Goal: Task Accomplishment & Management: Use online tool/utility

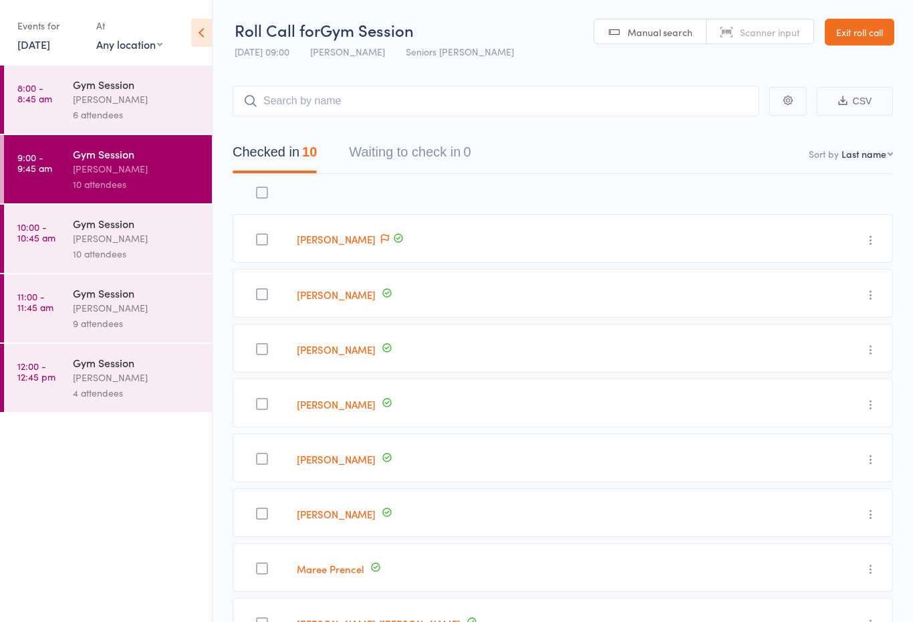
click at [45, 235] on time "10:00 - 10:45 am" at bounding box center [36, 231] width 38 height 21
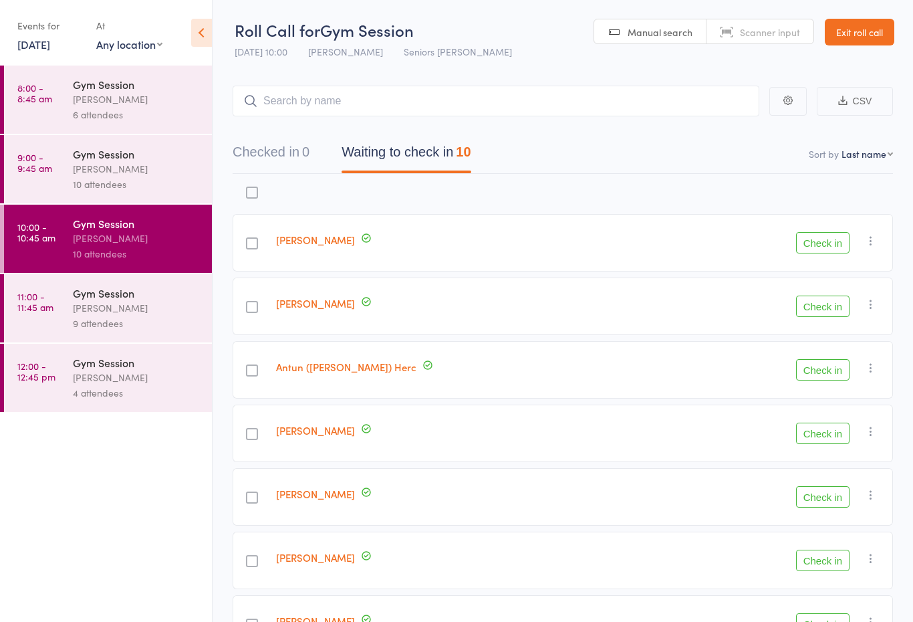
click at [815, 565] on button "Check in" at bounding box center [822, 559] width 53 height 21
click at [820, 253] on button "Check in" at bounding box center [822, 242] width 53 height 21
click at [355, 558] on link "[PERSON_NAME]" at bounding box center [315, 557] width 79 height 14
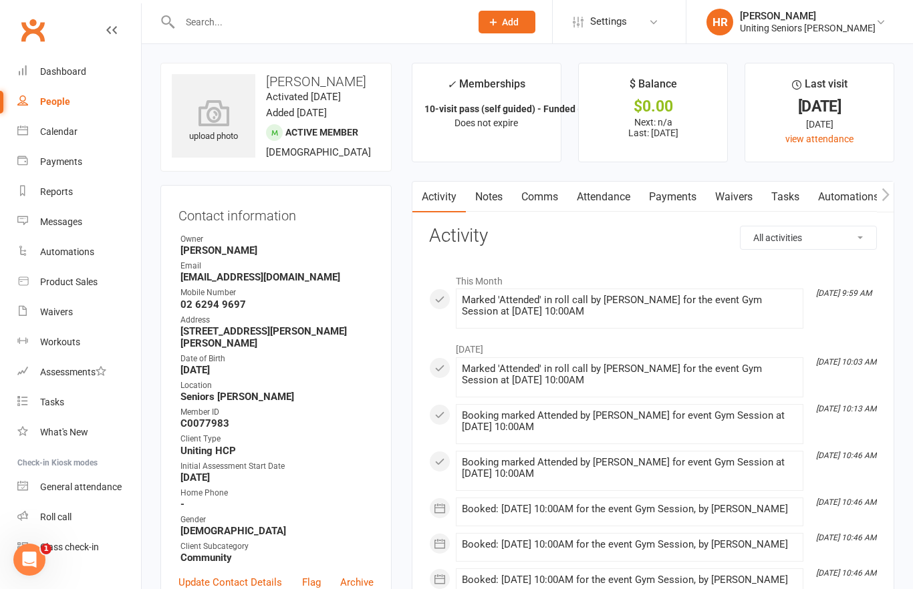
click at [46, 503] on link "Roll call" at bounding box center [79, 518] width 124 height 30
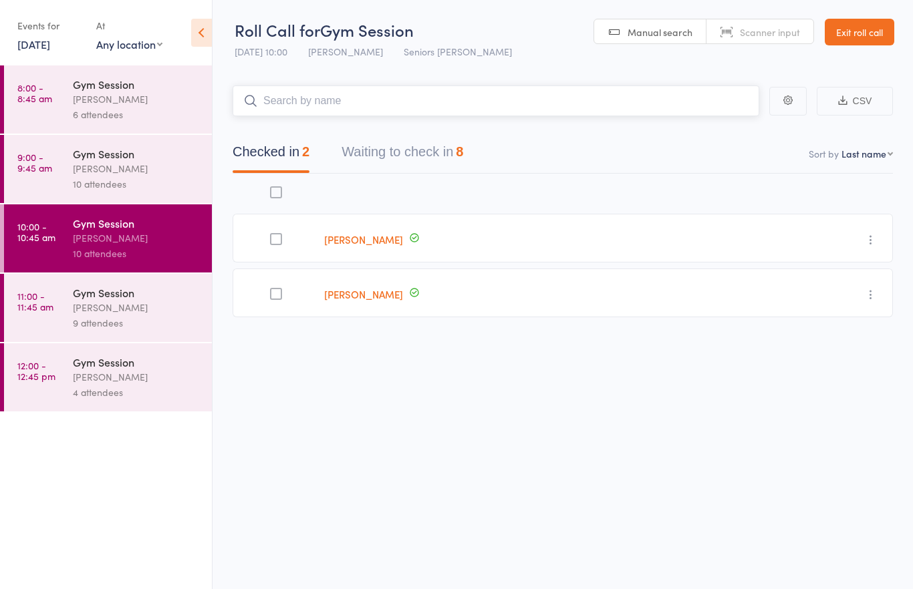
click at [384, 172] on button "Waiting to check in 8" at bounding box center [403, 155] width 122 height 35
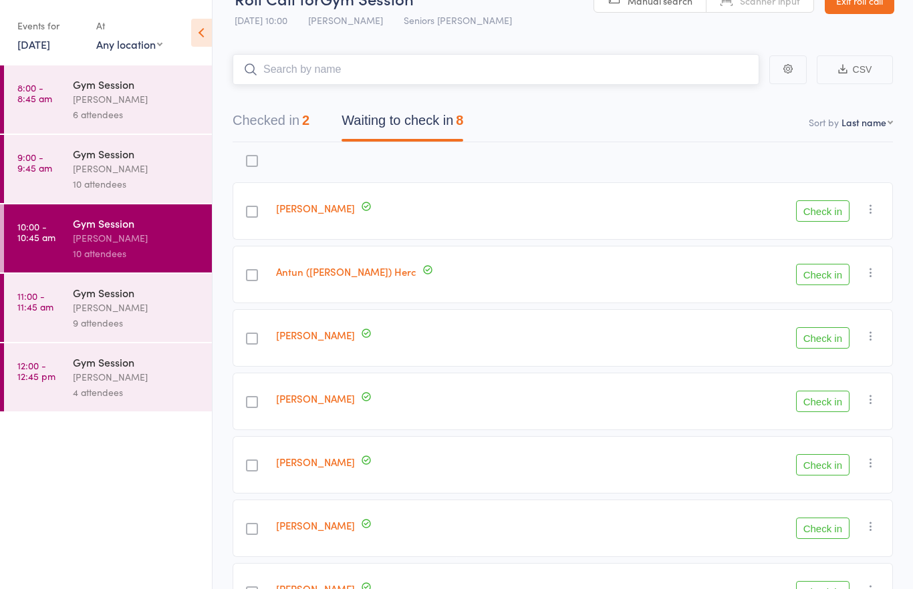
scroll to position [32, 0]
click at [848, 524] on button "Check in" at bounding box center [822, 527] width 53 height 21
click at [811, 589] on button "Check in" at bounding box center [822, 591] width 53 height 21
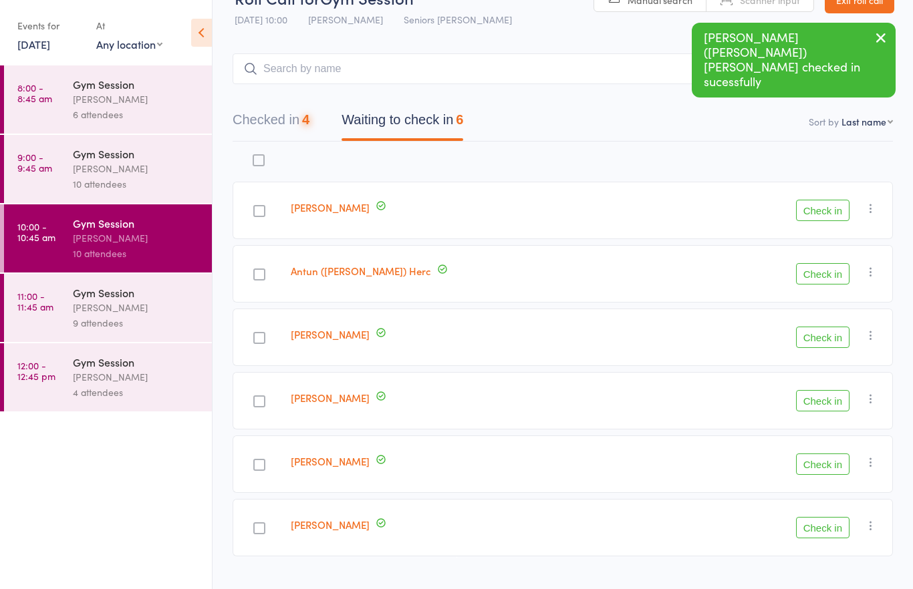
scroll to position [7, 0]
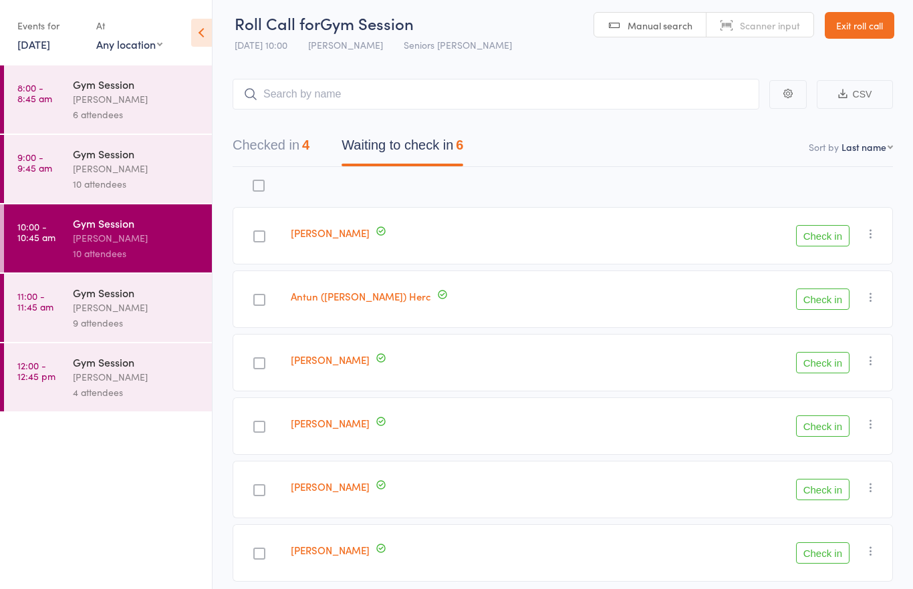
click at [827, 242] on button "Check in" at bounding box center [822, 235] width 53 height 21
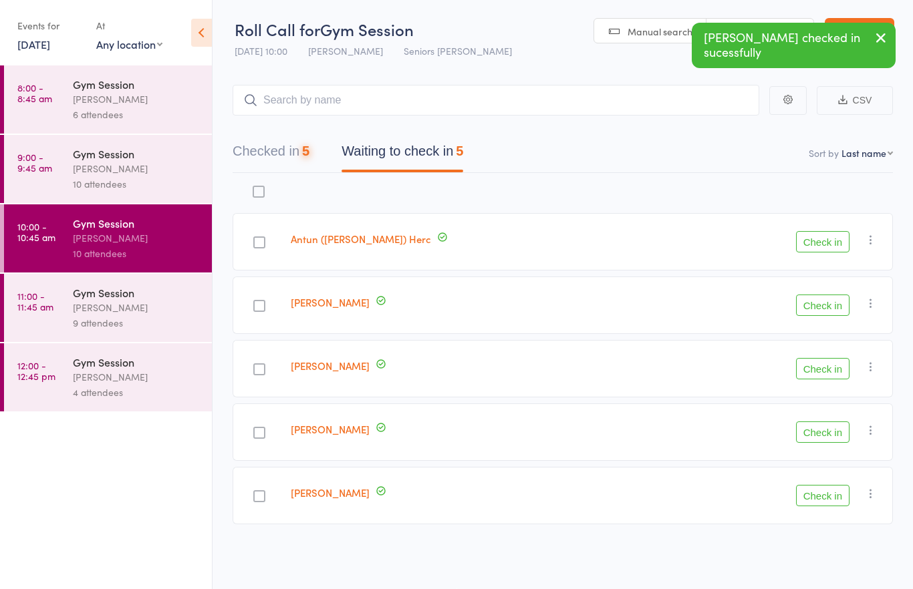
scroll to position [9, 0]
click at [823, 299] on button "Check in" at bounding box center [822, 305] width 53 height 21
click at [819, 295] on button "Check in" at bounding box center [822, 305] width 53 height 21
click at [820, 299] on button "Check in" at bounding box center [822, 305] width 53 height 21
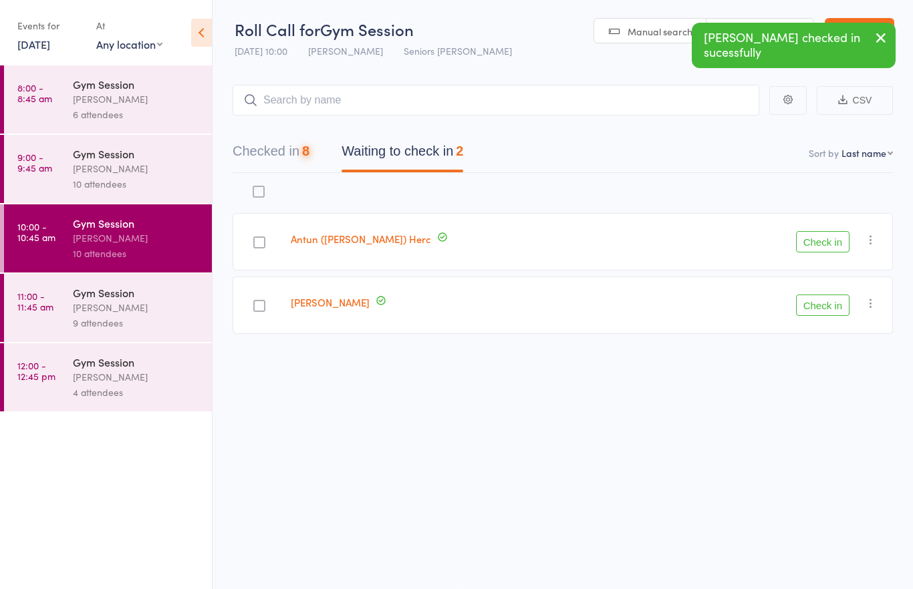
click at [820, 297] on button "Check in" at bounding box center [822, 305] width 53 height 21
click at [160, 315] on div "[PERSON_NAME]" at bounding box center [137, 307] width 128 height 15
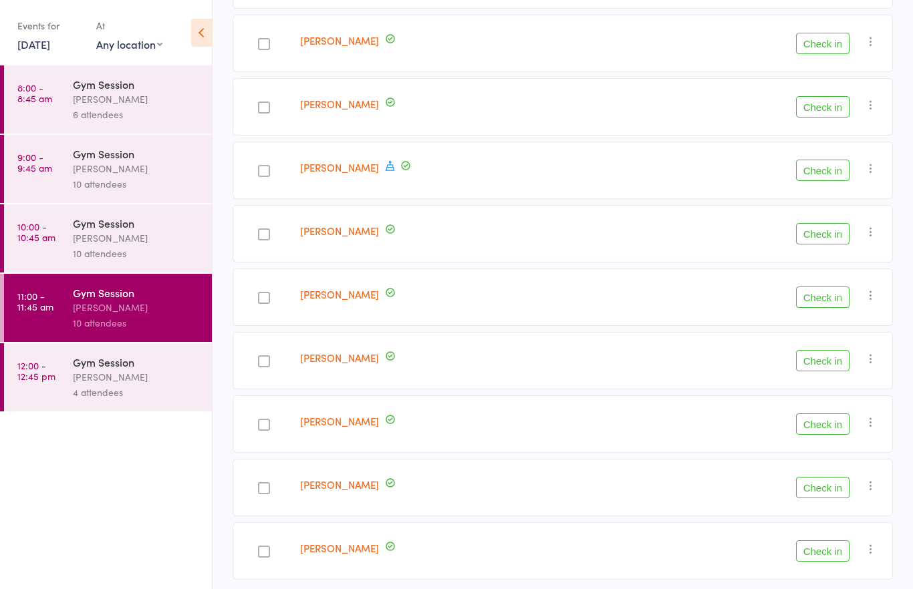
scroll to position [261, 0]
click at [533, 541] on div "Lorraine Woodhill" at bounding box center [457, 552] width 325 height 57
click at [549, 514] on div "Ray Sloan" at bounding box center [457, 489] width 325 height 57
click at [44, 243] on time "10:00 - 10:45 am" at bounding box center [36, 231] width 38 height 21
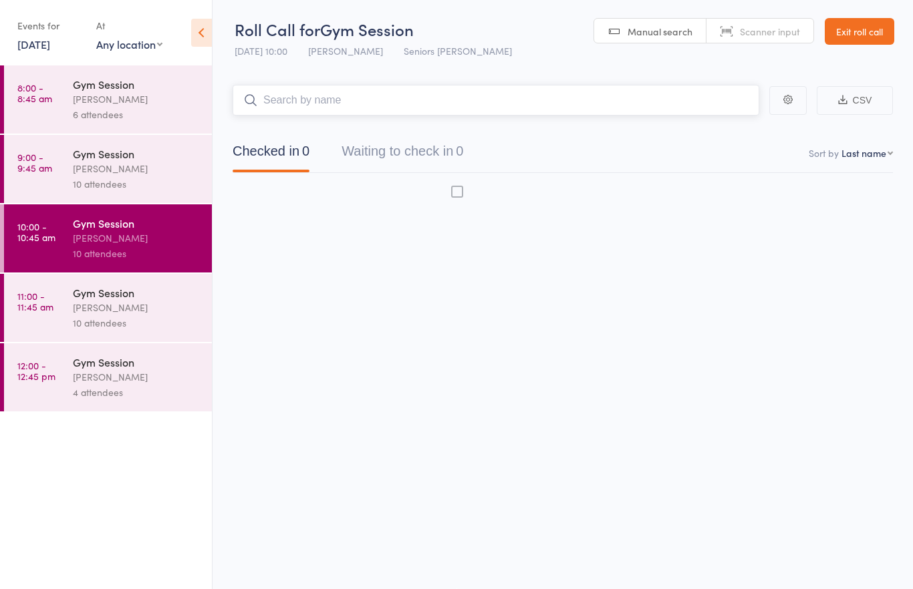
scroll to position [9, 0]
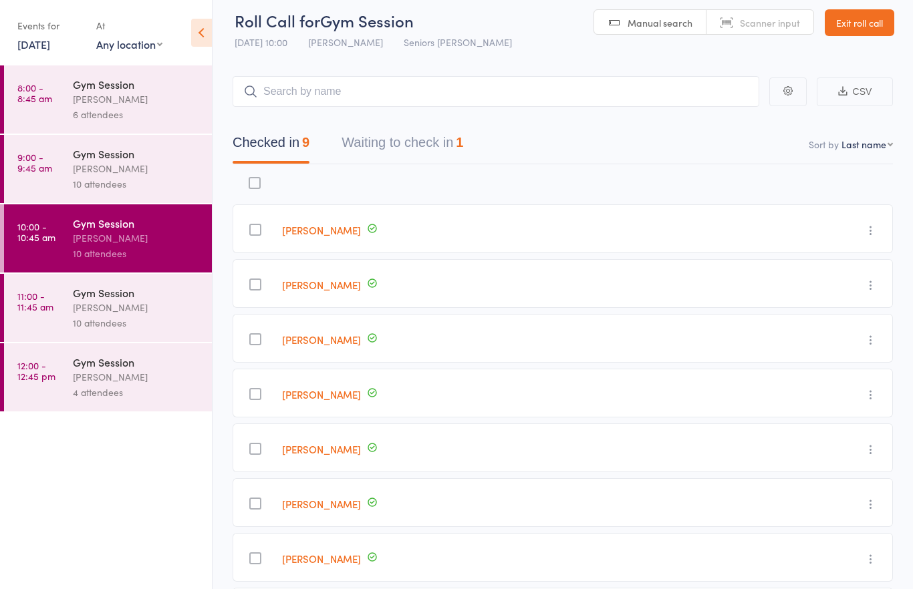
click at [116, 307] on div "[PERSON_NAME]" at bounding box center [137, 307] width 128 height 15
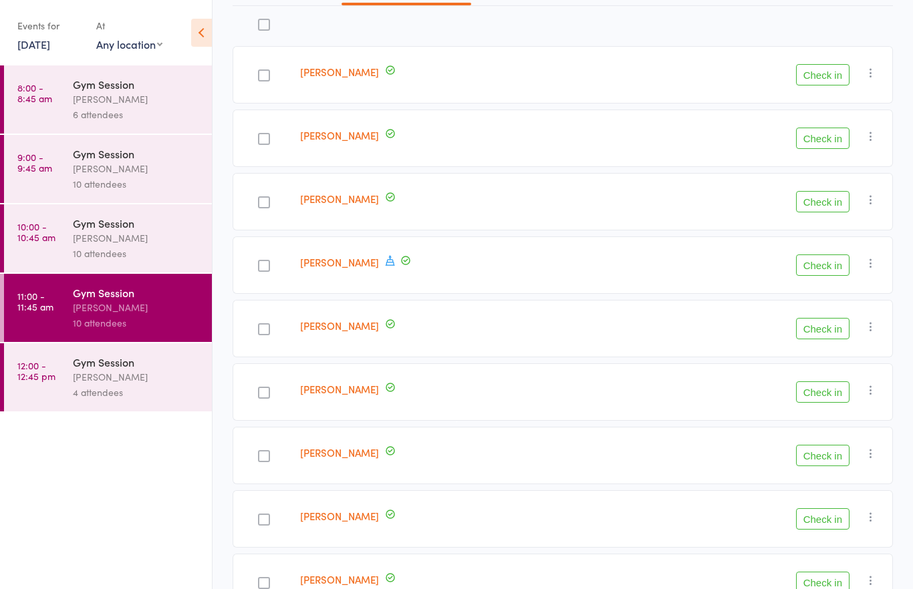
scroll to position [169, 0]
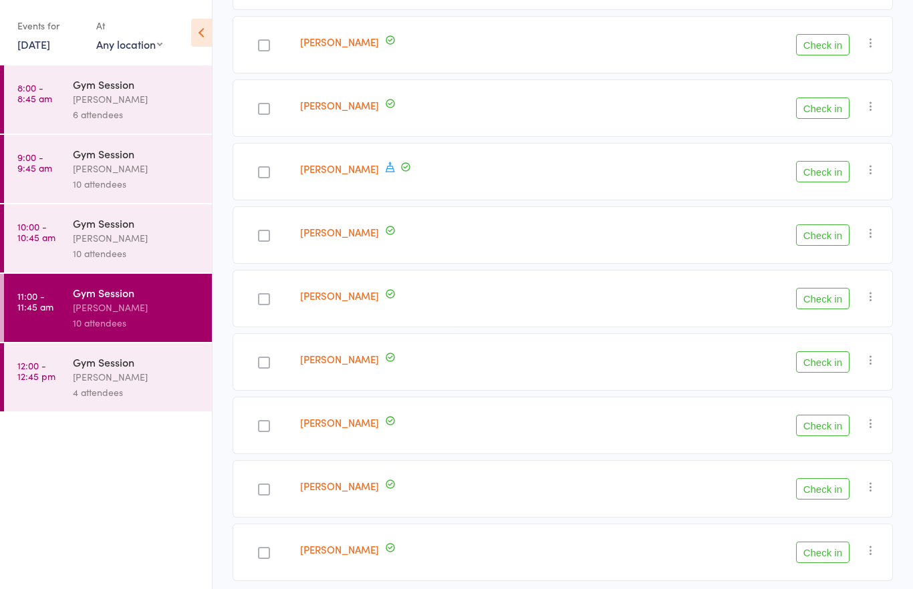
click at [823, 102] on button "Check in" at bounding box center [822, 108] width 53 height 21
click at [827, 182] on button "Check in" at bounding box center [822, 172] width 53 height 21
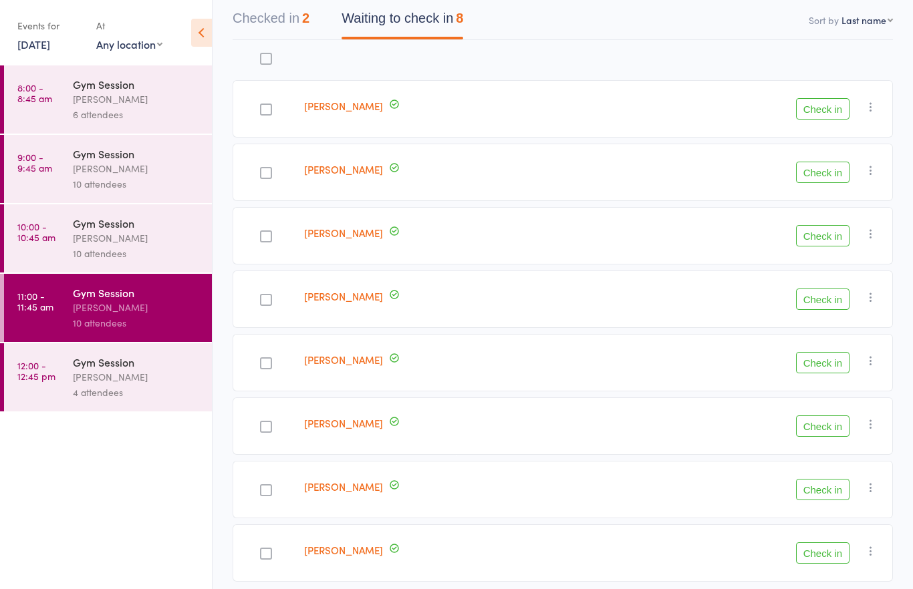
click at [267, 304] on div at bounding box center [266, 300] width 12 height 12
click at [263, 296] on input "checkbox" at bounding box center [263, 296] width 0 height 0
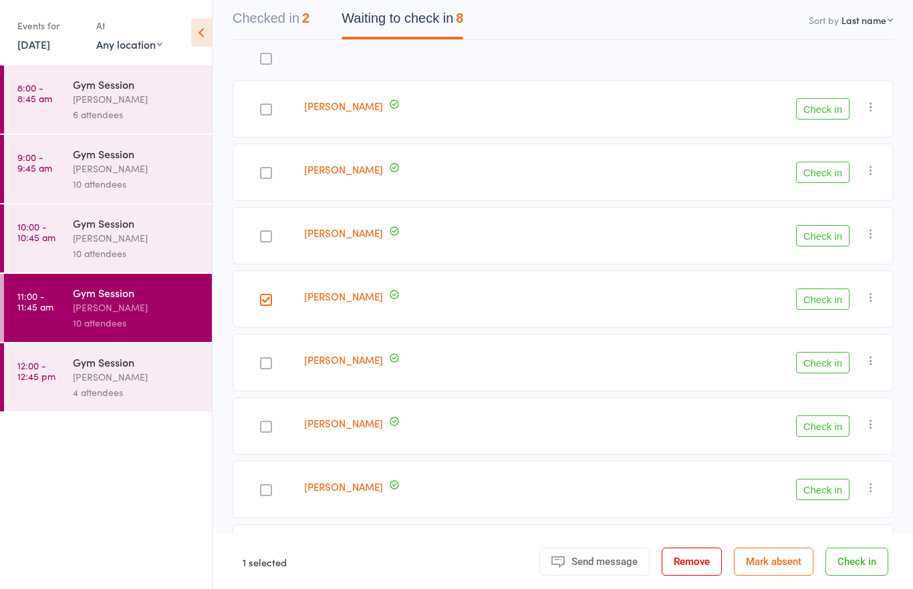
click at [819, 301] on button "Check in" at bounding box center [822, 299] width 53 height 21
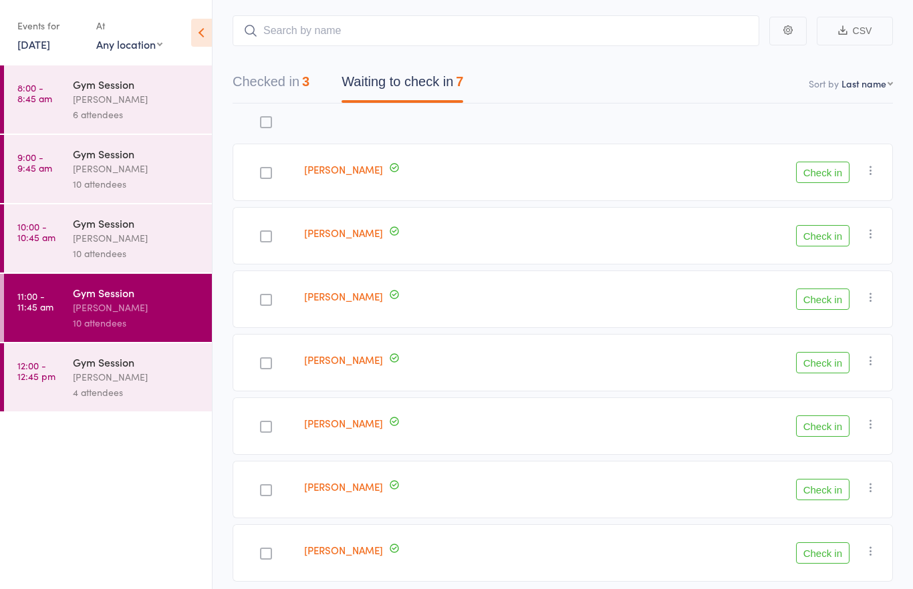
click at [826, 429] on button "Check in" at bounding box center [822, 426] width 53 height 21
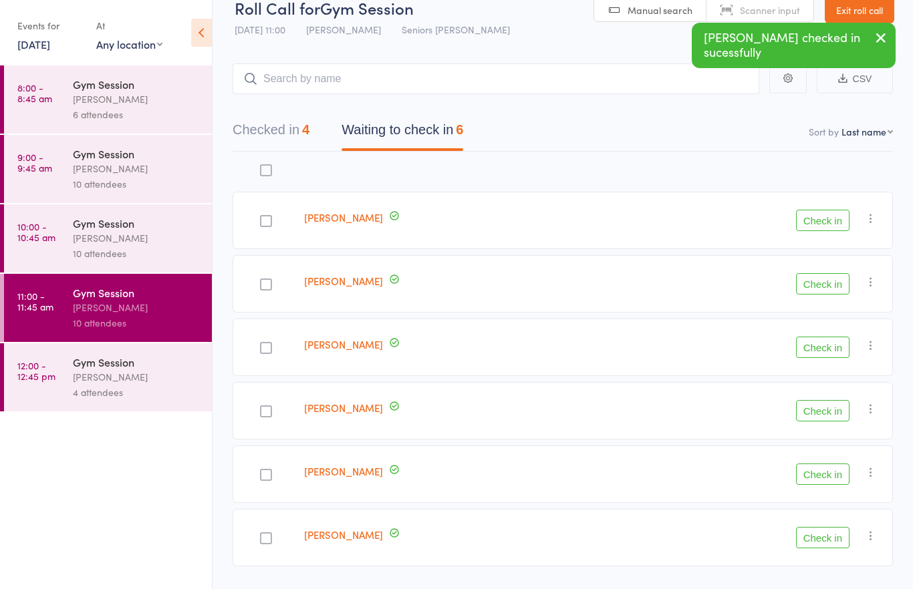
scroll to position [0, 0]
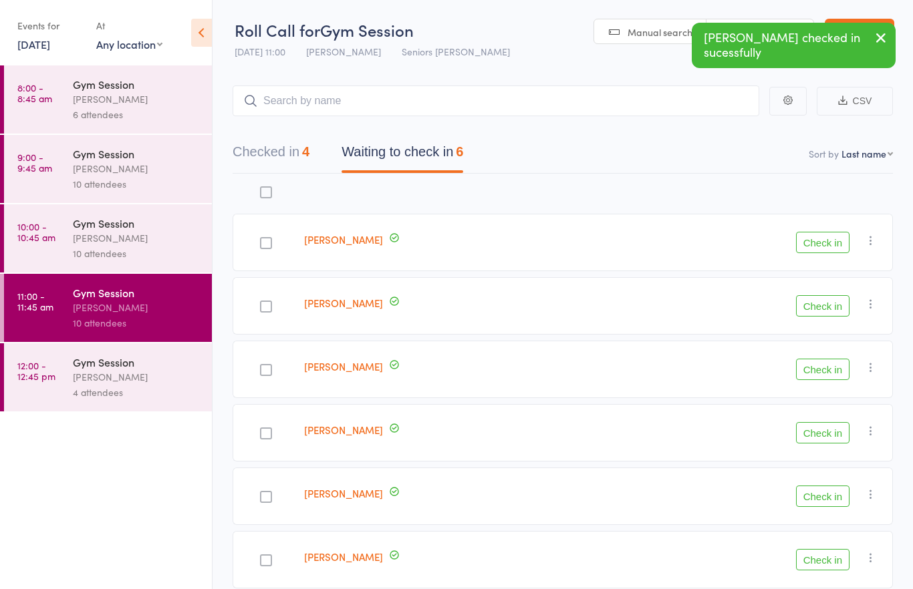
click at [818, 438] on button "Check in" at bounding box center [822, 432] width 53 height 21
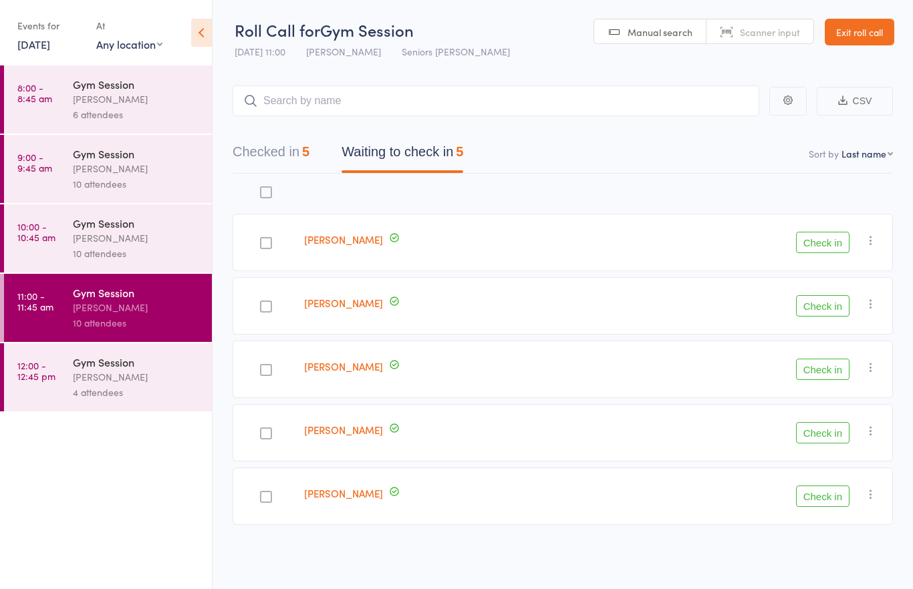
click at [845, 240] on button "Check in" at bounding box center [822, 242] width 53 height 21
click at [837, 295] on button "Check in" at bounding box center [822, 305] width 53 height 21
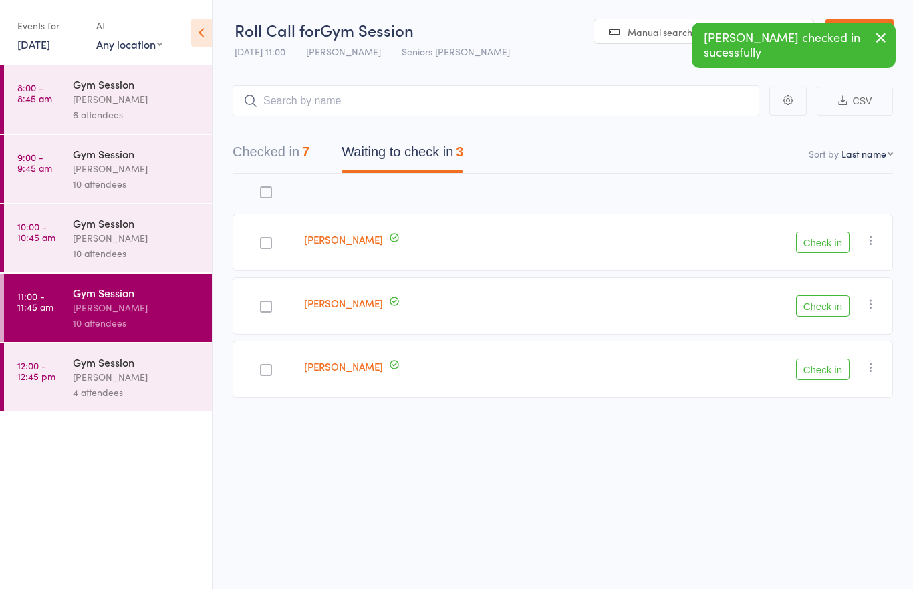
click at [841, 246] on button "Check in" at bounding box center [822, 242] width 53 height 21
click at [837, 247] on button "Check in" at bounding box center [822, 242] width 53 height 21
click at [837, 295] on button "Check in" at bounding box center [822, 305] width 53 height 21
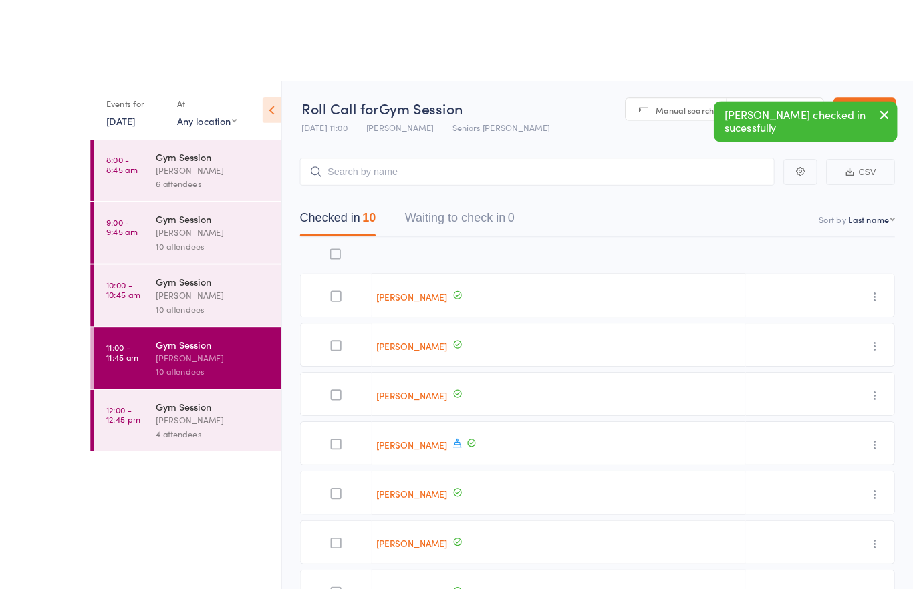
scroll to position [7, 0]
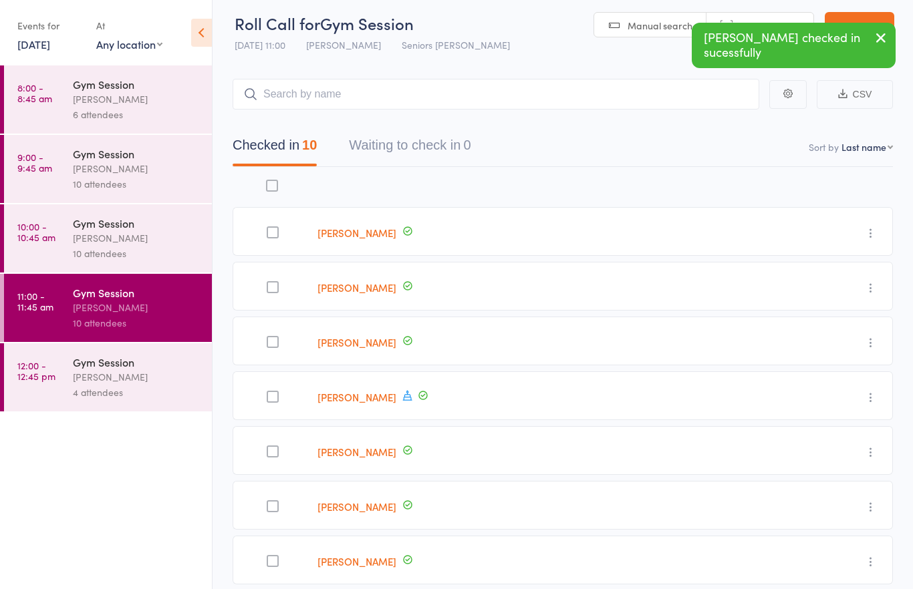
click at [396, 404] on link "Kristine Hulanicki" at bounding box center [356, 397] width 79 height 14
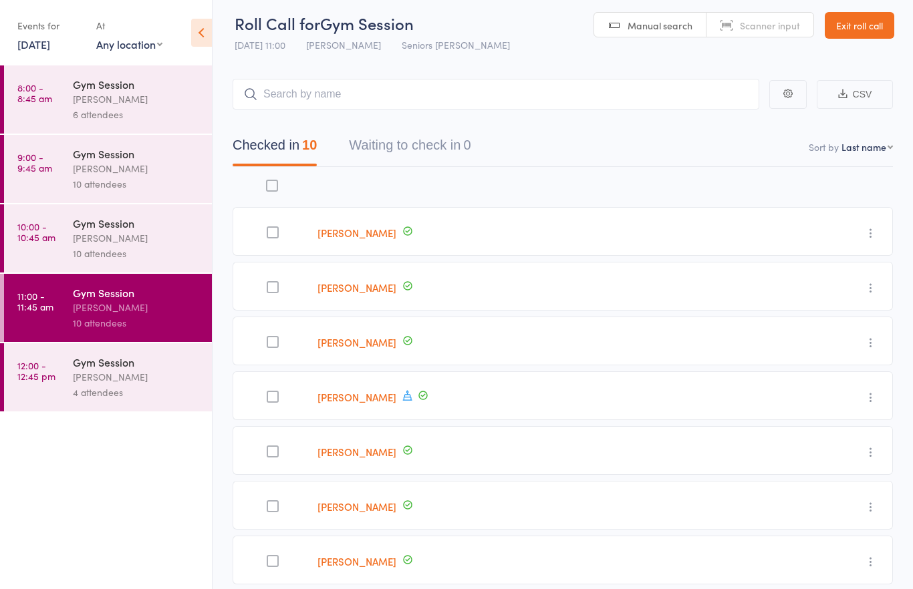
click at [155, 384] on div "[PERSON_NAME]" at bounding box center [137, 377] width 128 height 15
